Goal: Navigation & Orientation: Find specific page/section

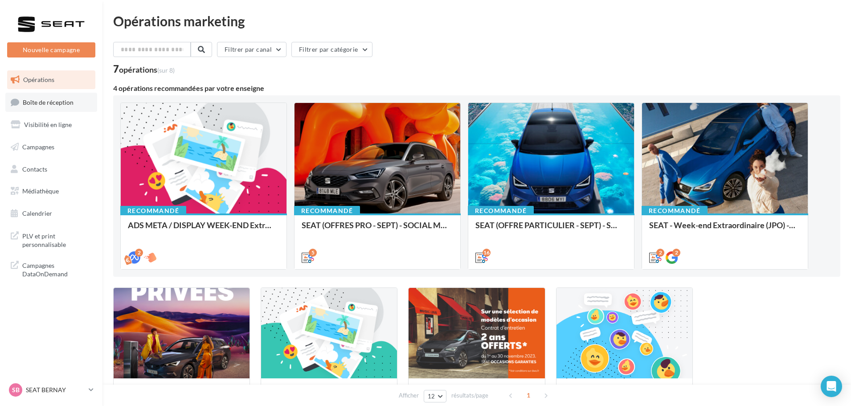
click at [31, 105] on span "Boîte de réception" at bounding box center [48, 102] width 51 height 8
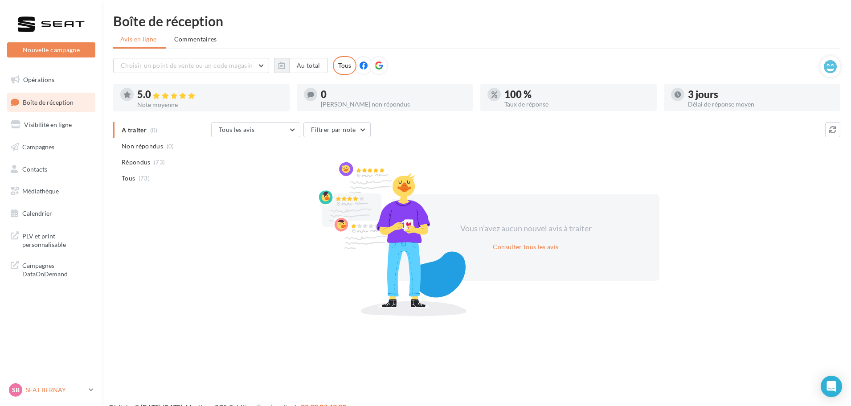
click at [48, 382] on link "SB SEAT BERNAY SEAT-[GEOGRAPHIC_DATA]" at bounding box center [51, 389] width 88 height 17
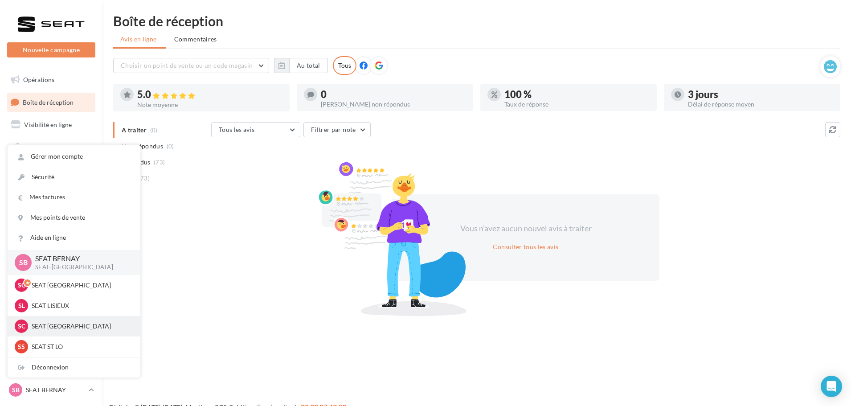
click at [44, 334] on div "SC SEAT [GEOGRAPHIC_DATA] SEAT-[GEOGRAPHIC_DATA]" at bounding box center [74, 326] width 133 height 20
click at [70, 328] on p "SEAT [GEOGRAPHIC_DATA]" at bounding box center [81, 326] width 98 height 9
